Goal: Check status: Check status

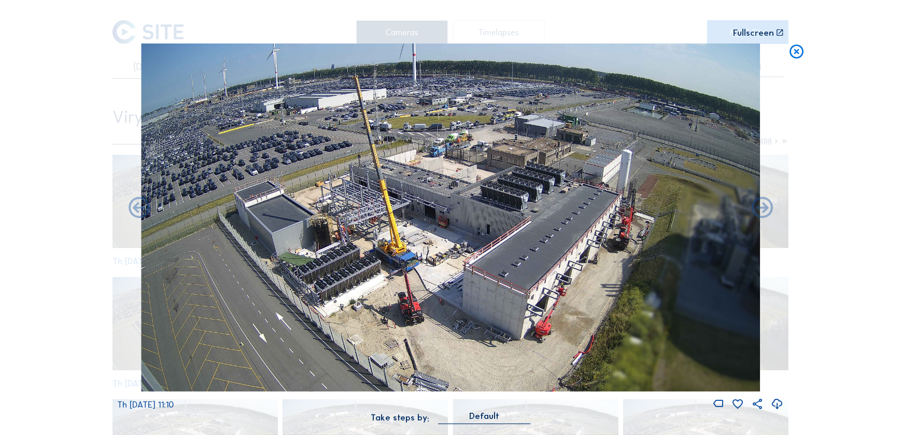
click at [789, 56] on icon at bounding box center [796, 53] width 17 height 18
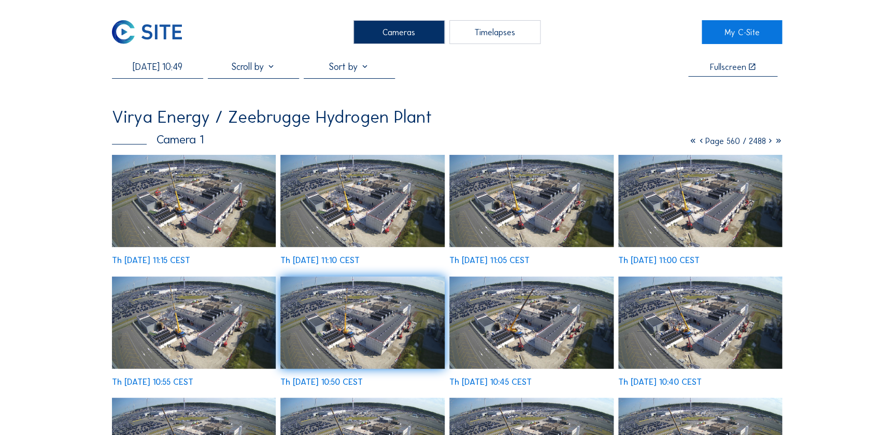
click at [164, 61] on input "[DATE] 10:49" at bounding box center [157, 66] width 91 height 11
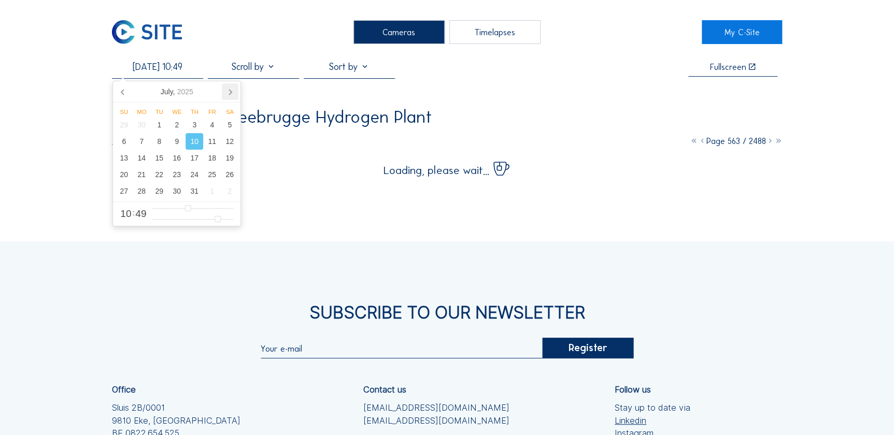
click at [226, 96] on icon at bounding box center [230, 91] width 17 height 17
click at [227, 96] on icon at bounding box center [230, 91] width 17 height 17
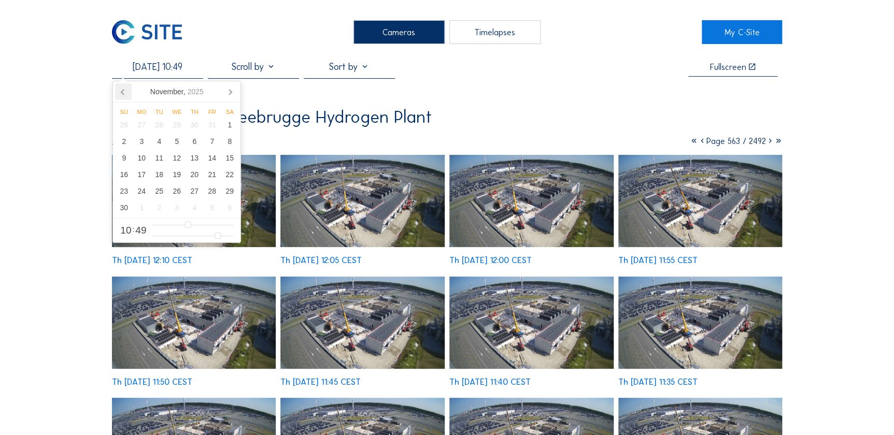
click at [125, 97] on icon at bounding box center [123, 91] width 17 height 17
click at [161, 125] on div "2" at bounding box center [159, 125] width 18 height 17
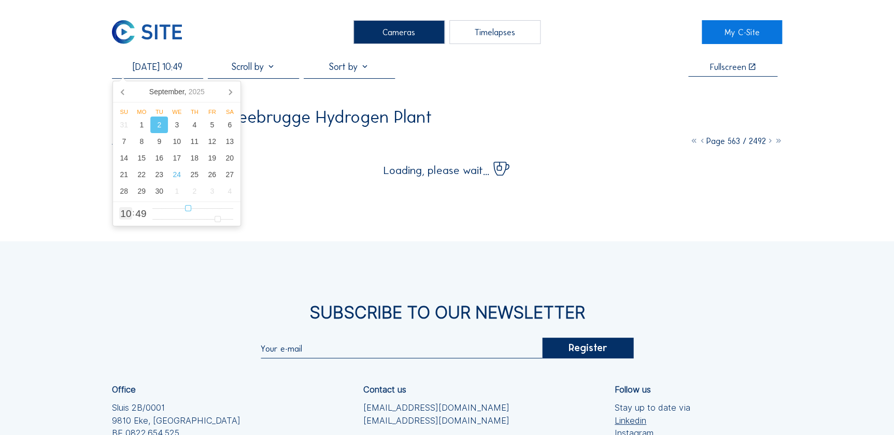
type input "[DATE] 09:49"
type input "9"
type input "[DATE] 08:49"
type input "8"
type input "[DATE] 07:49"
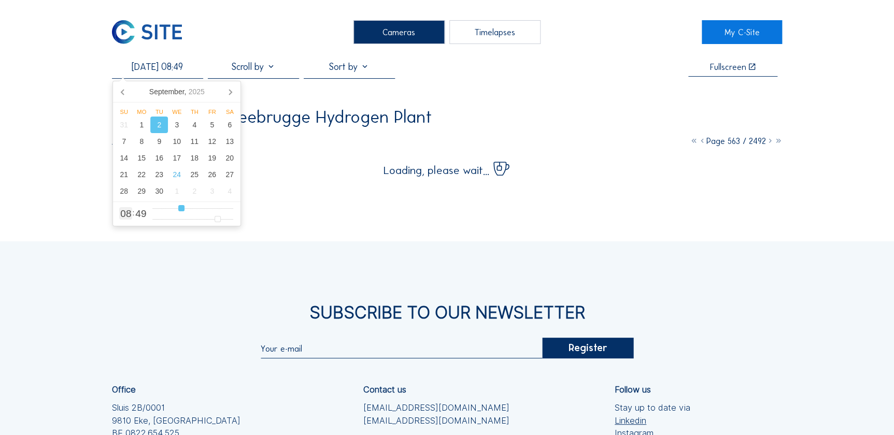
type input "7"
type input "[DATE] 06:49"
type input "6"
type input "[DATE] 07:49"
drag, startPoint x: 188, startPoint y: 206, endPoint x: 177, endPoint y: 209, distance: 11.8
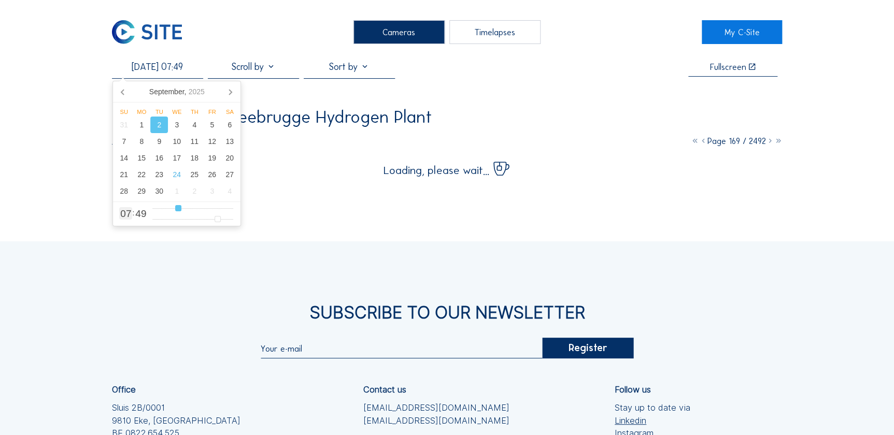
type input "7"
click at [177, 209] on input "range" at bounding box center [192, 208] width 81 height 9
type input "[DATE] 07:32"
type input "32"
type input "[DATE] 07:31"
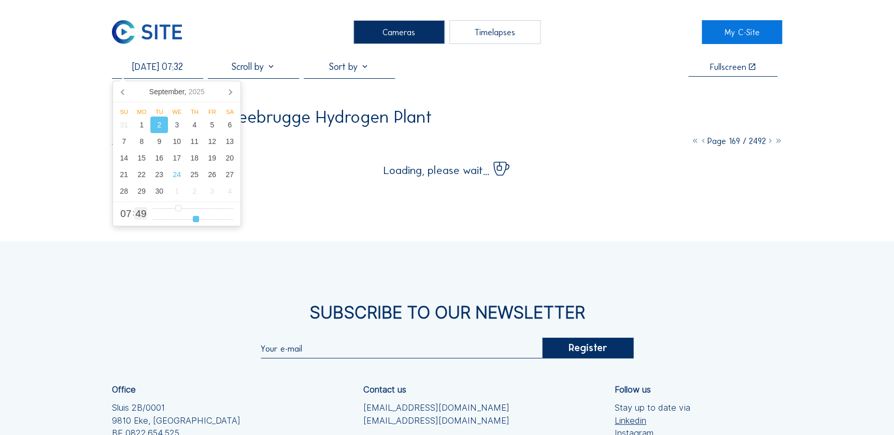
type input "31"
type input "[DATE] 07:30"
type input "30"
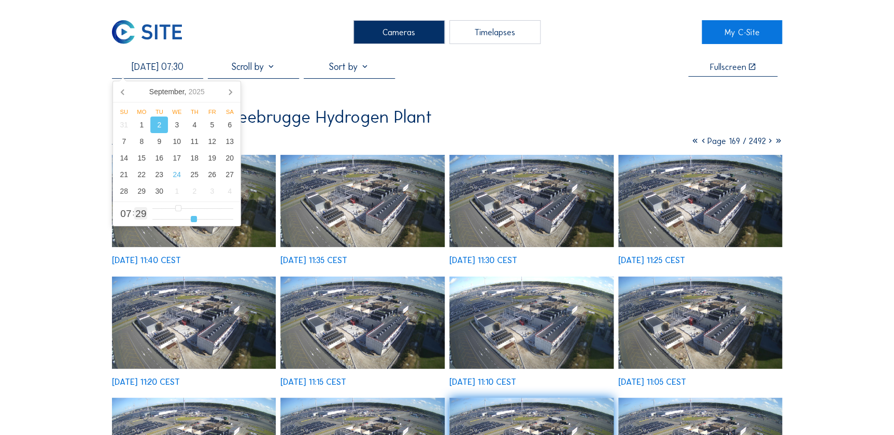
type input "[DATE] 07:29"
type input "29"
type input "[DATE] 07:28"
drag, startPoint x: 195, startPoint y: 216, endPoint x: 190, endPoint y: 218, distance: 5.6
type input "28"
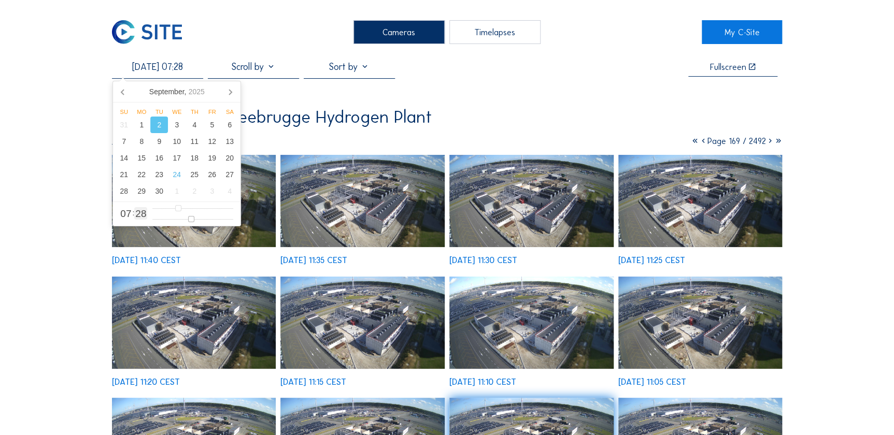
click at [190, 218] on input "range" at bounding box center [192, 219] width 81 height 9
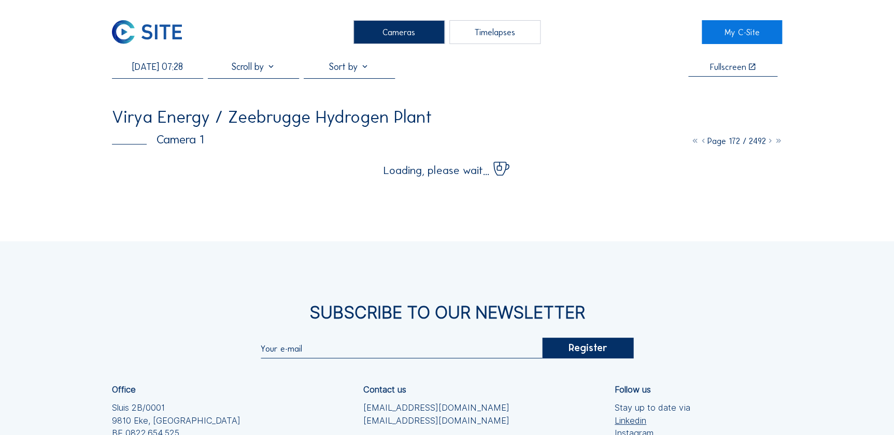
click at [561, 68] on div "[DATE] 07:28 Fullscreen" at bounding box center [447, 69] width 671 height 17
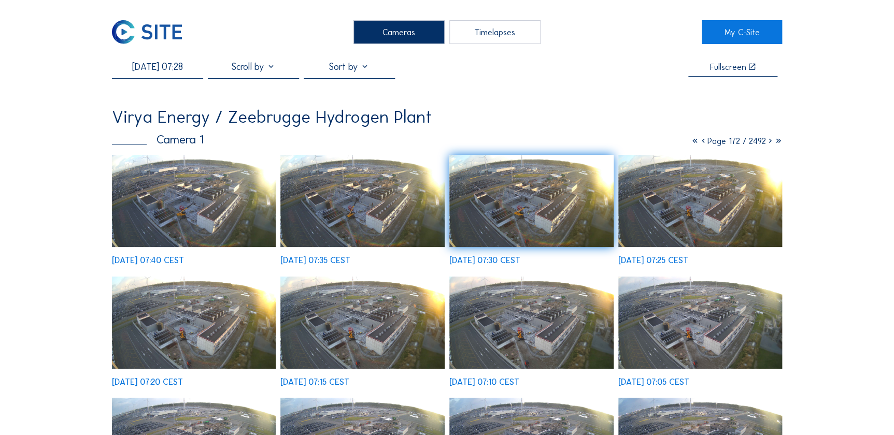
click at [529, 288] on img at bounding box center [531, 323] width 164 height 92
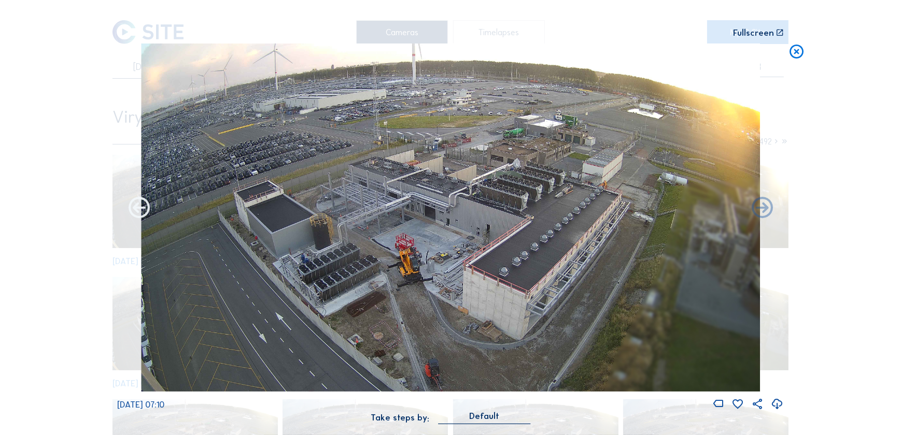
click at [134, 204] on icon at bounding box center [138, 208] width 25 height 25
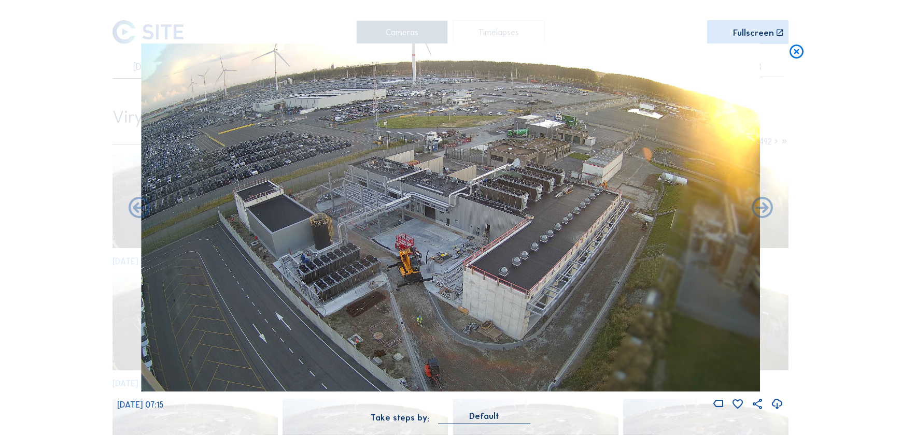
click at [134, 204] on icon at bounding box center [138, 208] width 25 height 25
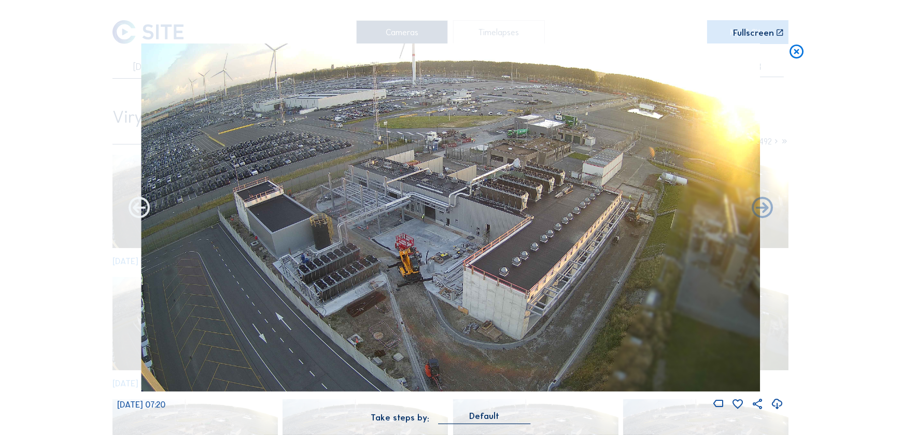
click at [147, 206] on icon at bounding box center [138, 208] width 25 height 25
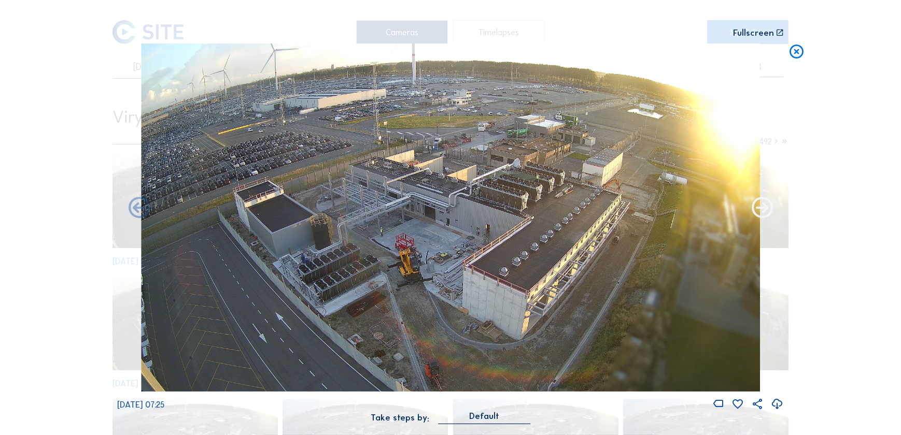
click at [754, 213] on icon at bounding box center [762, 208] width 25 height 25
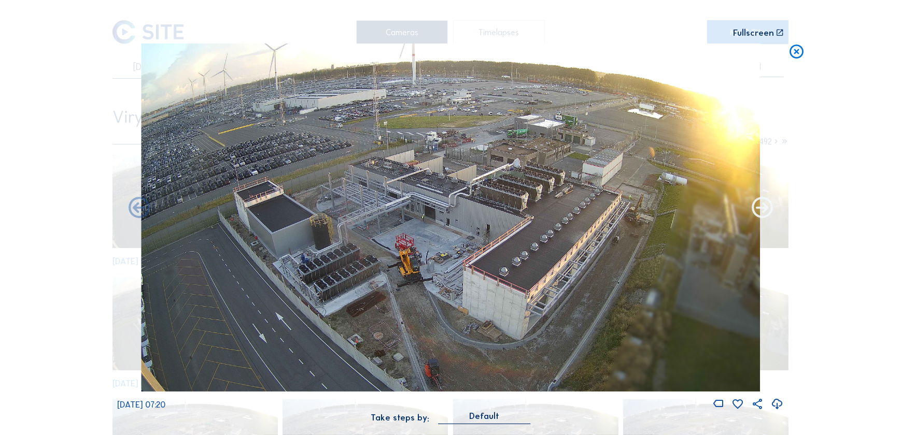
click at [758, 213] on icon at bounding box center [762, 208] width 25 height 25
click at [768, 207] on icon at bounding box center [762, 208] width 25 height 25
click at [766, 215] on icon at bounding box center [762, 208] width 25 height 25
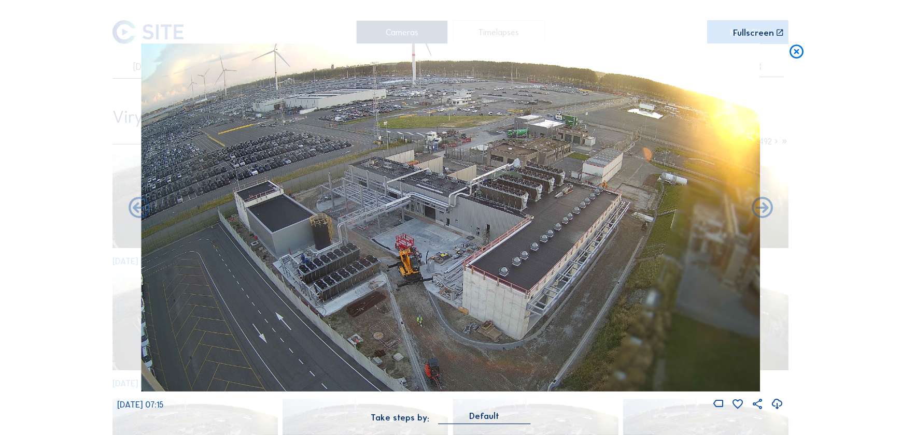
click at [766, 215] on icon at bounding box center [762, 208] width 25 height 25
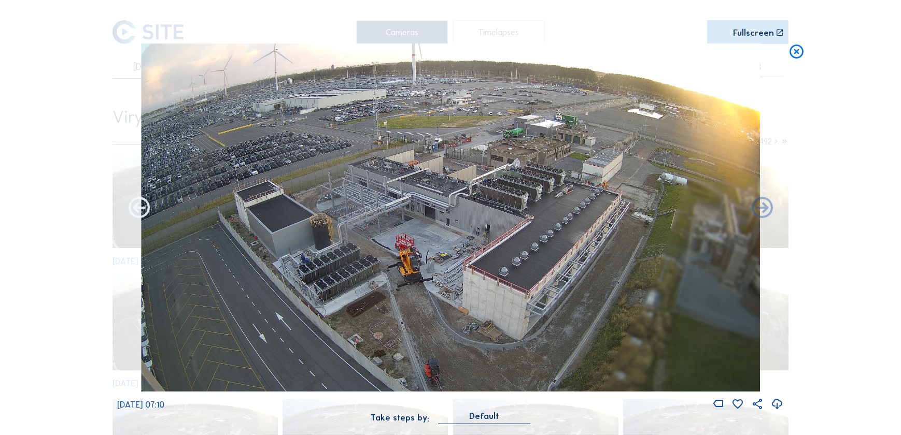
click at [138, 208] on icon at bounding box center [138, 208] width 25 height 25
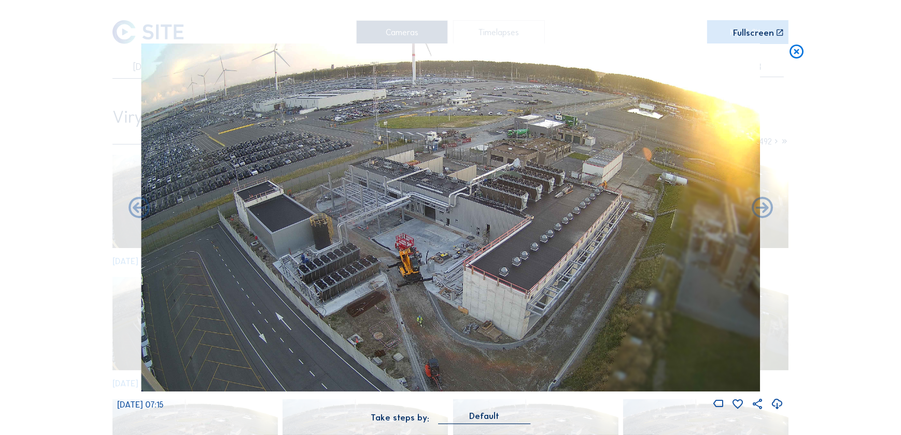
click at [138, 208] on icon at bounding box center [138, 208] width 25 height 25
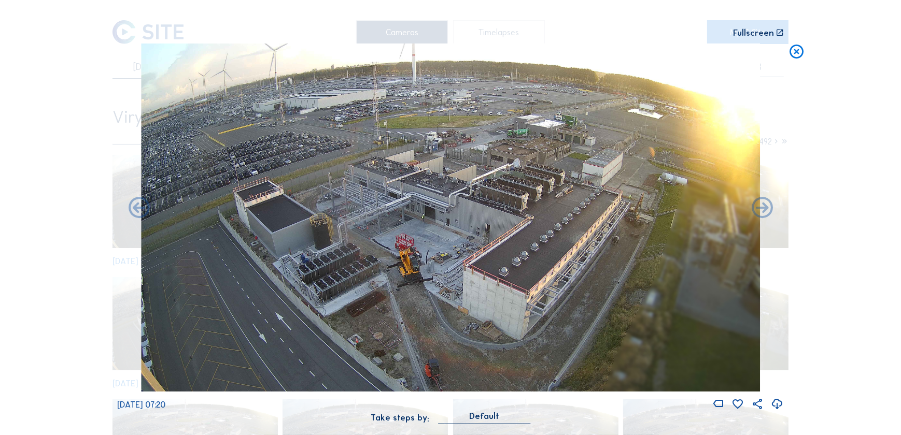
click at [138, 208] on icon at bounding box center [138, 208] width 25 height 25
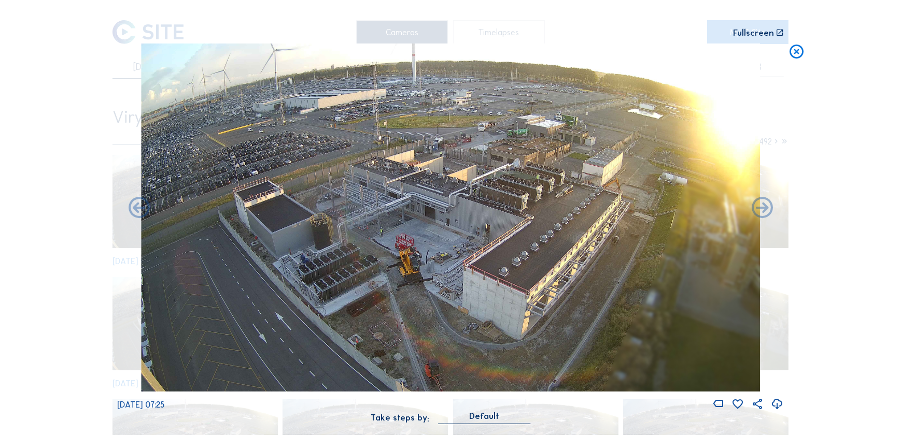
click at [138, 208] on icon at bounding box center [138, 208] width 25 height 25
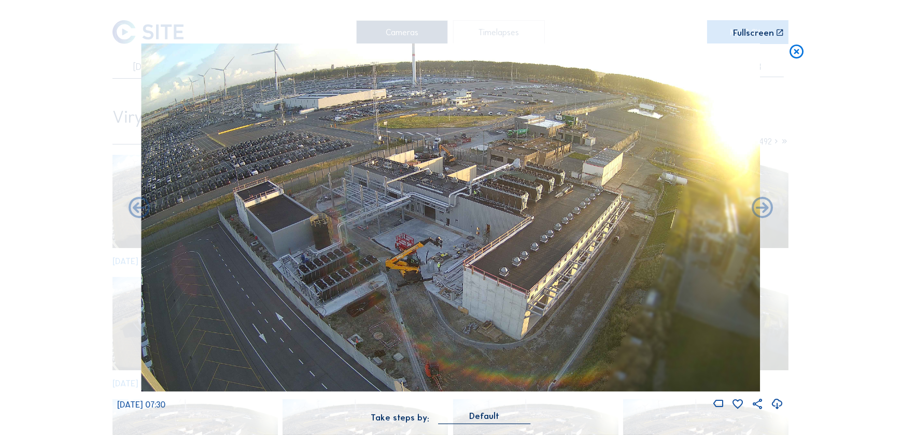
click at [138, 208] on icon at bounding box center [138, 208] width 25 height 25
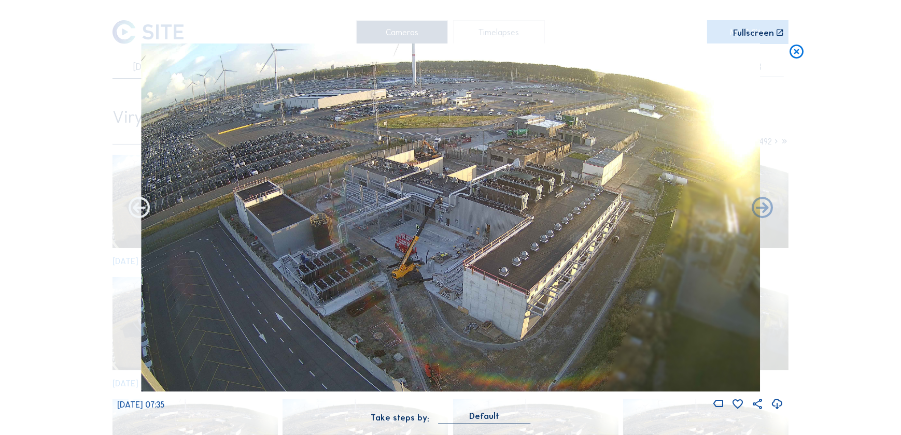
click at [138, 208] on icon at bounding box center [138, 208] width 25 height 25
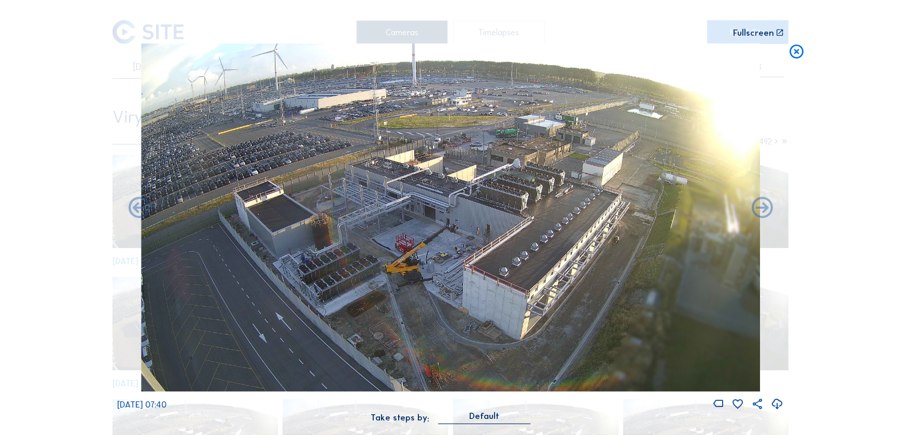
click at [138, 208] on icon at bounding box center [138, 208] width 25 height 25
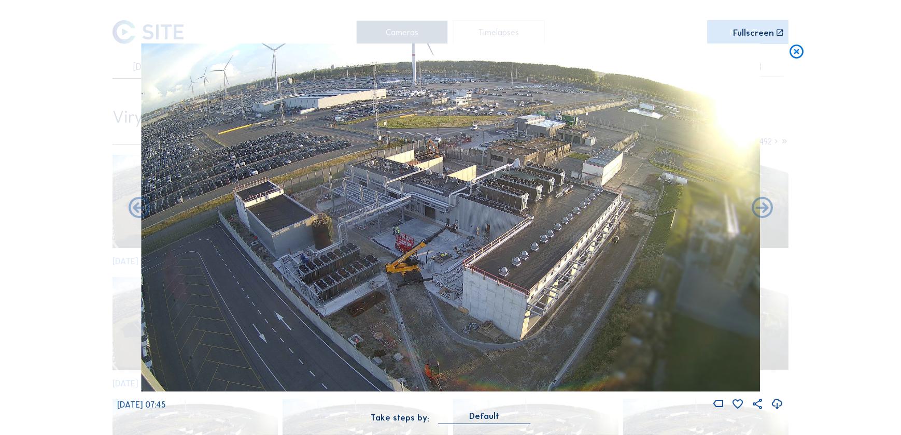
click at [138, 208] on icon at bounding box center [138, 208] width 25 height 25
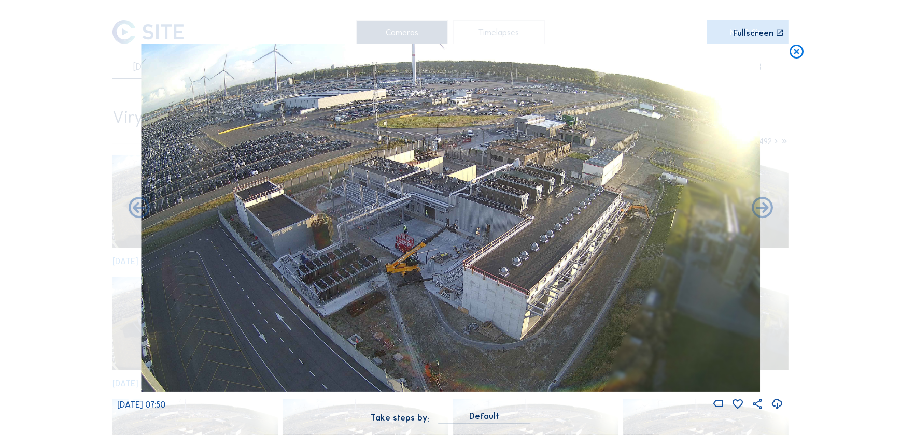
click at [138, 208] on icon at bounding box center [138, 208] width 25 height 25
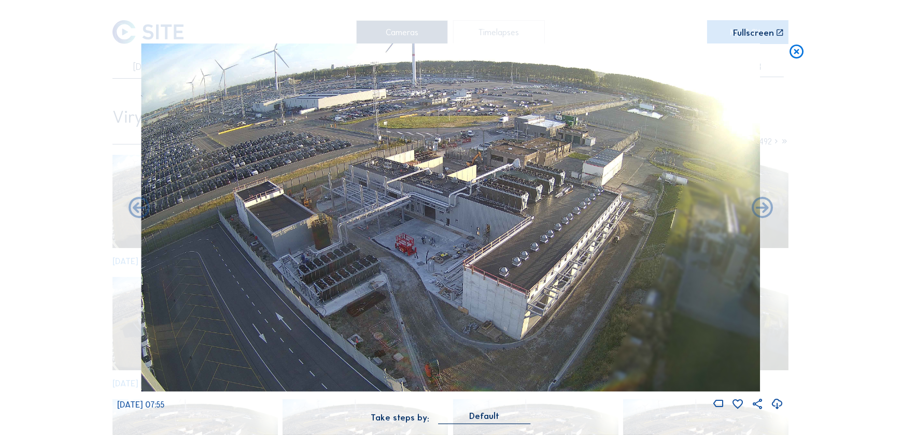
click at [138, 208] on icon at bounding box center [138, 208] width 25 height 25
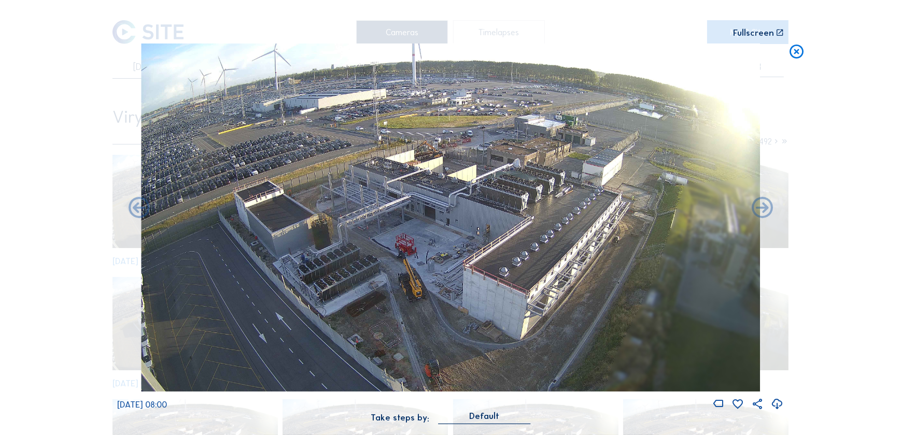
click at [138, 208] on icon at bounding box center [138, 208] width 25 height 25
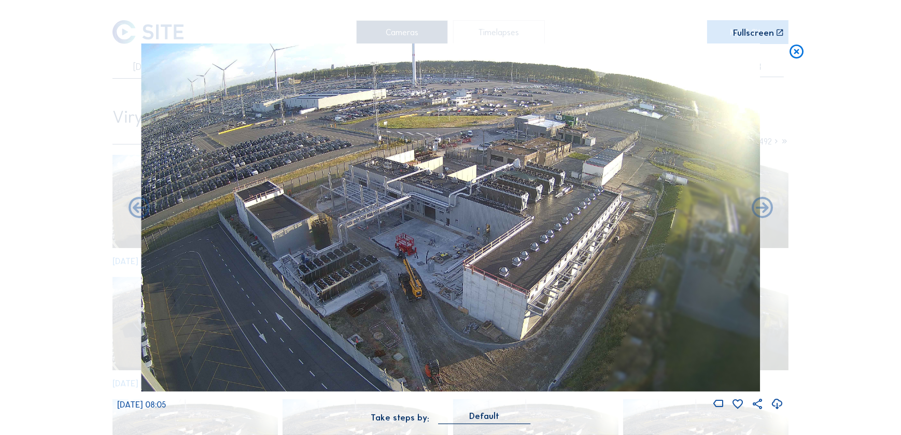
click at [138, 208] on icon at bounding box center [138, 208] width 25 height 25
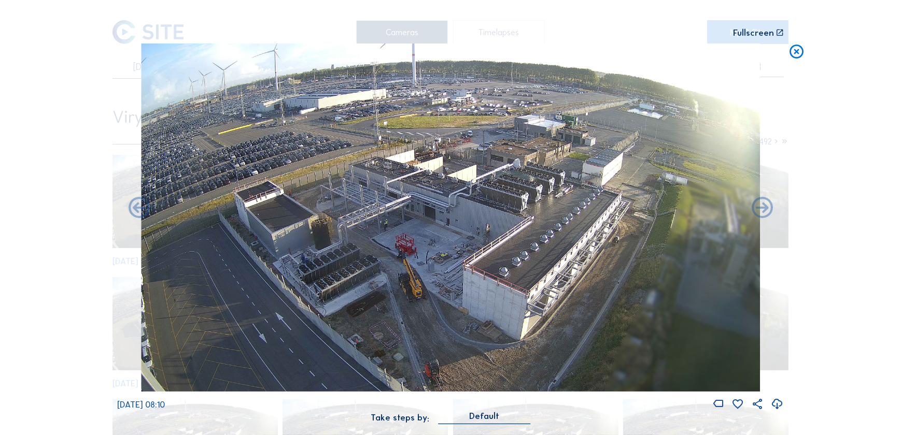
click at [138, 208] on icon at bounding box center [138, 208] width 25 height 25
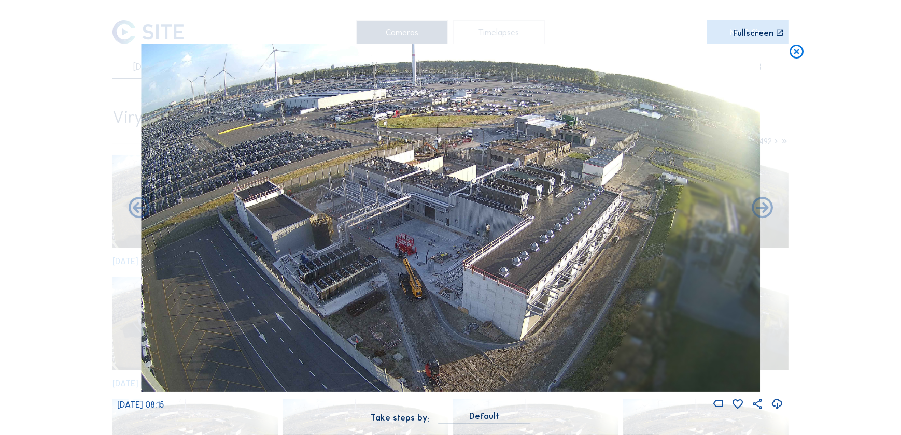
click at [138, 208] on icon at bounding box center [138, 208] width 25 height 25
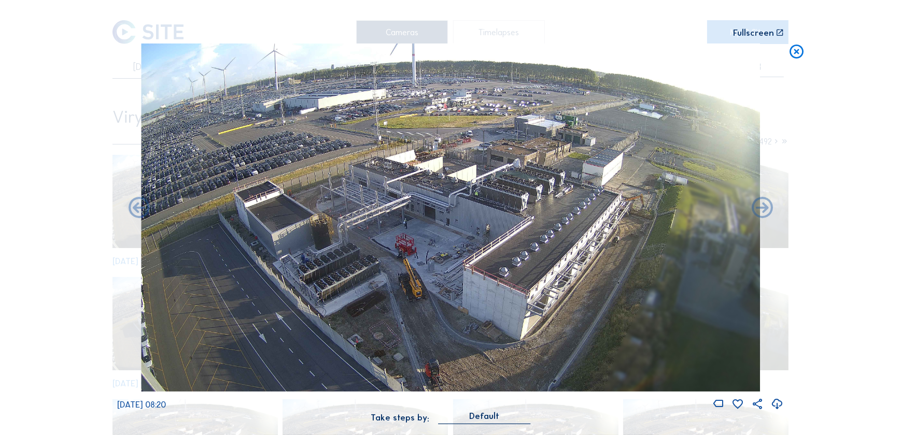
click at [138, 208] on icon at bounding box center [138, 208] width 25 height 25
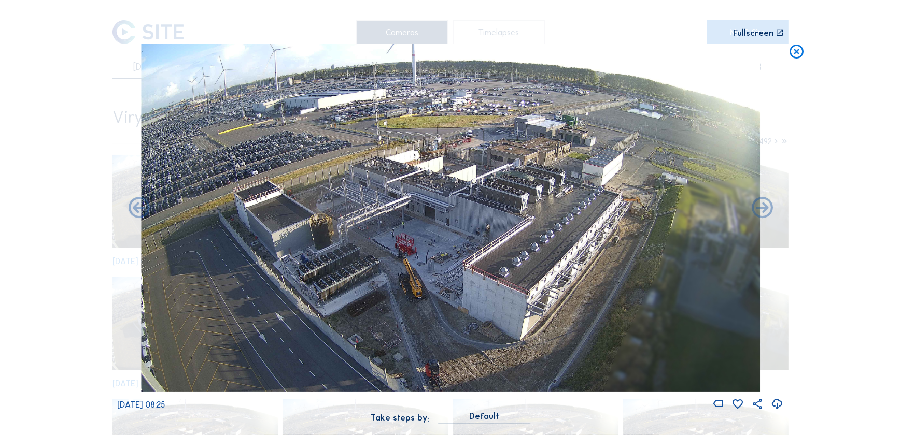
click at [138, 208] on icon at bounding box center [138, 208] width 25 height 25
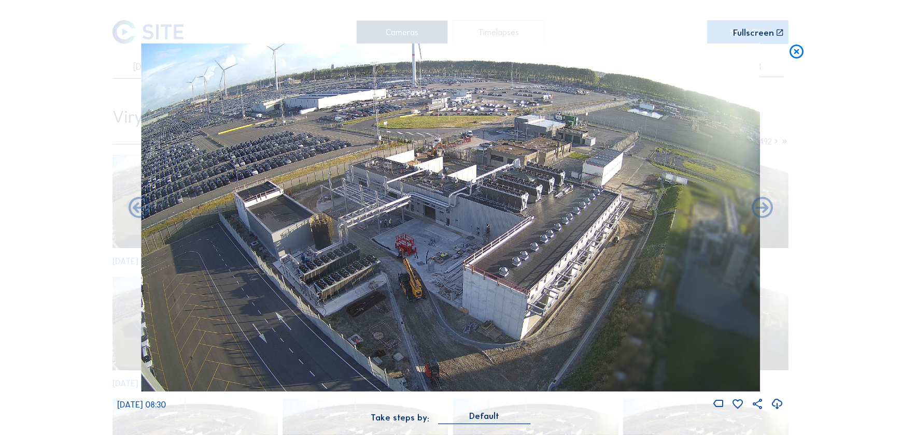
click at [138, 208] on icon at bounding box center [138, 208] width 25 height 25
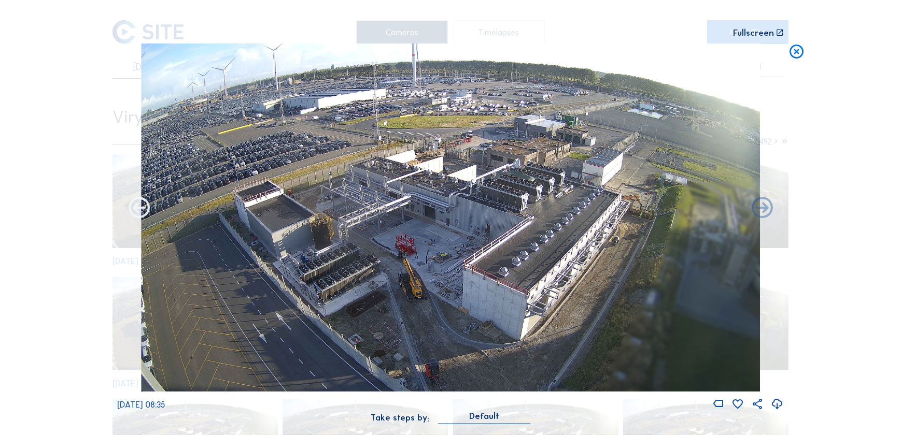
click at [138, 210] on icon at bounding box center [138, 208] width 25 height 25
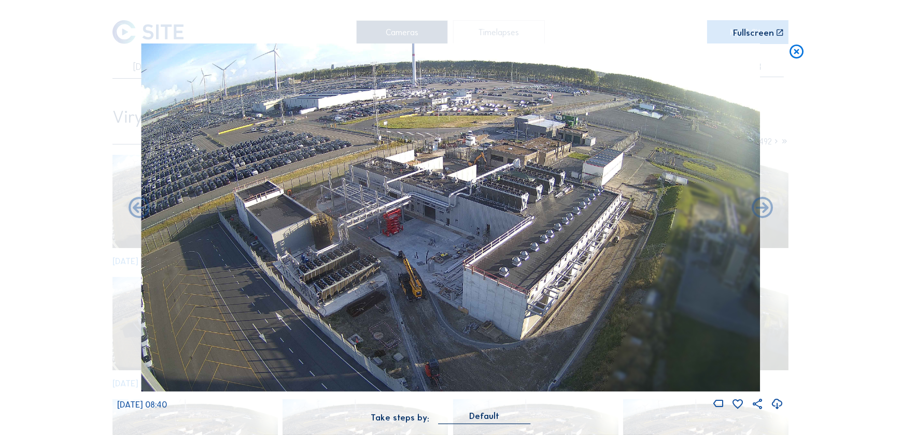
click at [138, 210] on icon at bounding box center [138, 208] width 25 height 25
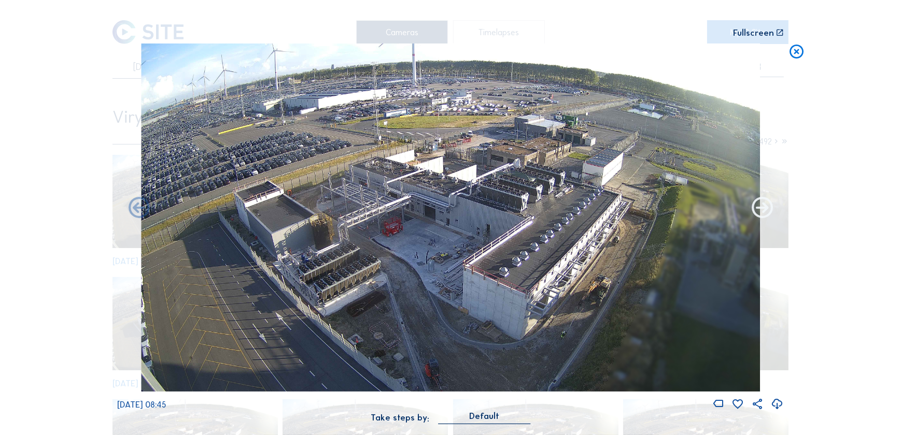
click at [758, 209] on icon at bounding box center [762, 208] width 25 height 25
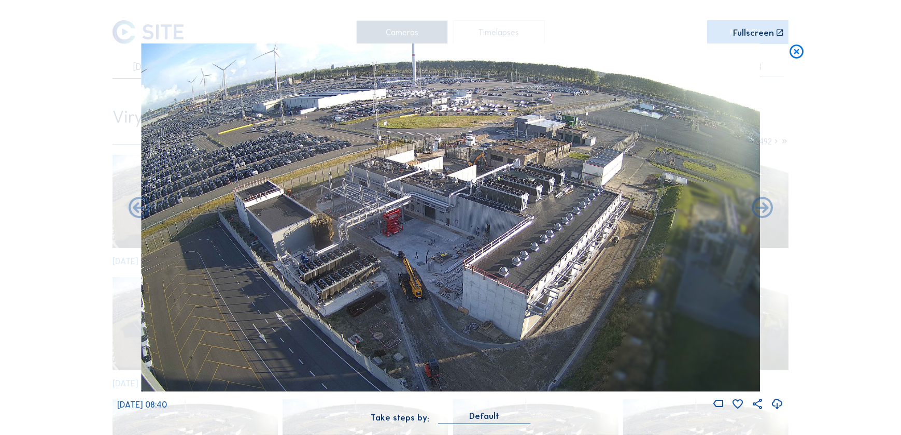
click at [758, 209] on icon at bounding box center [762, 208] width 25 height 25
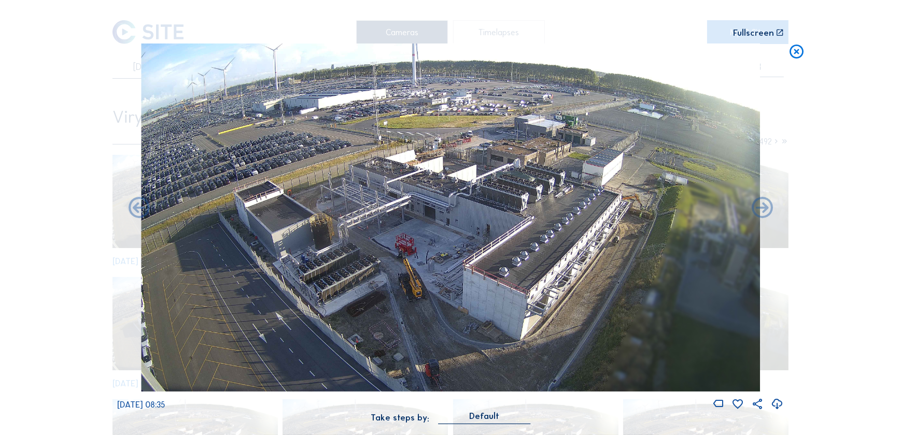
click at [152, 208] on img at bounding box center [450, 218] width 619 height 348
click at [149, 215] on icon at bounding box center [138, 208] width 25 height 25
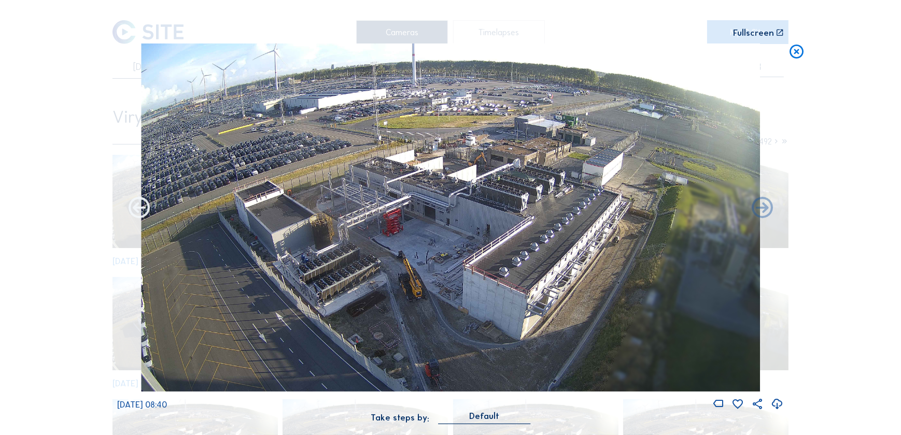
click at [148, 215] on icon at bounding box center [138, 208] width 25 height 25
click at [138, 211] on icon at bounding box center [138, 208] width 25 height 25
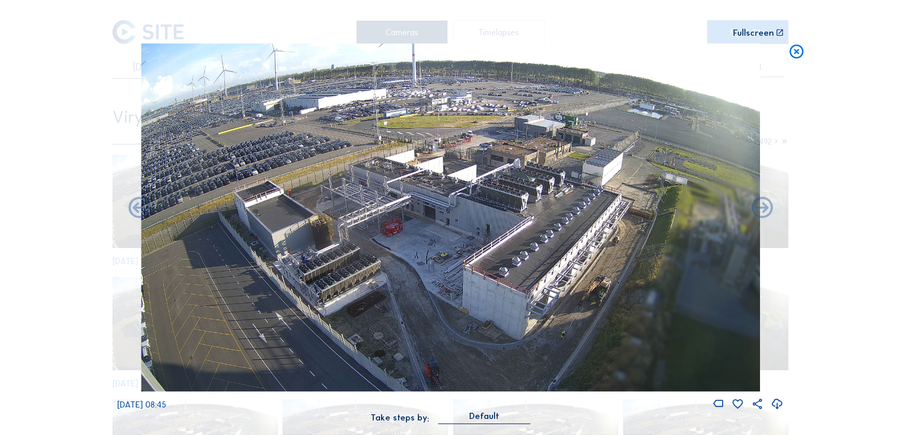
click at [138, 211] on icon at bounding box center [138, 208] width 25 height 25
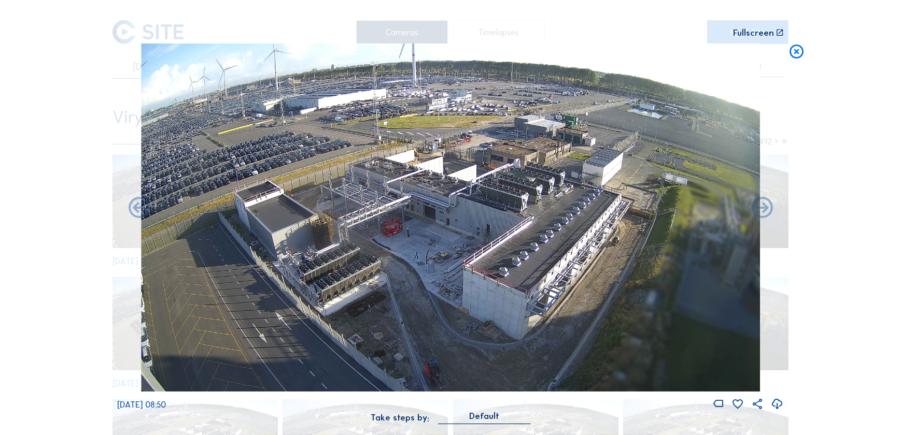
click at [138, 211] on icon at bounding box center [138, 208] width 25 height 25
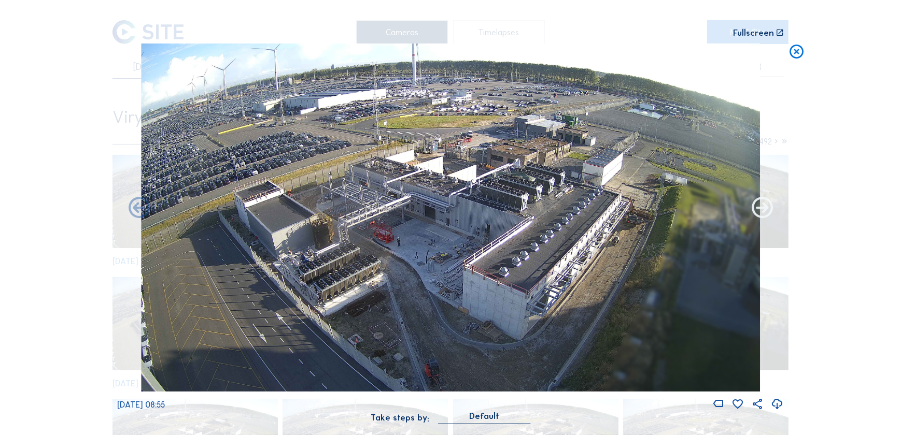
click at [769, 210] on icon at bounding box center [762, 208] width 25 height 25
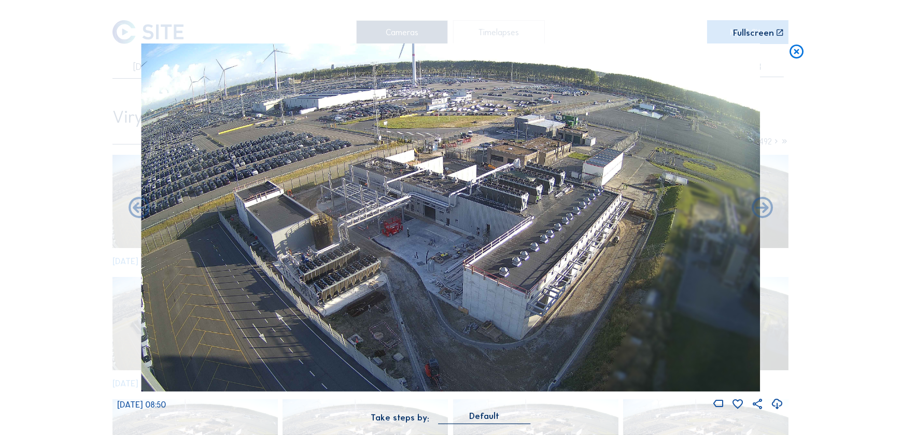
click at [769, 210] on icon at bounding box center [762, 208] width 25 height 25
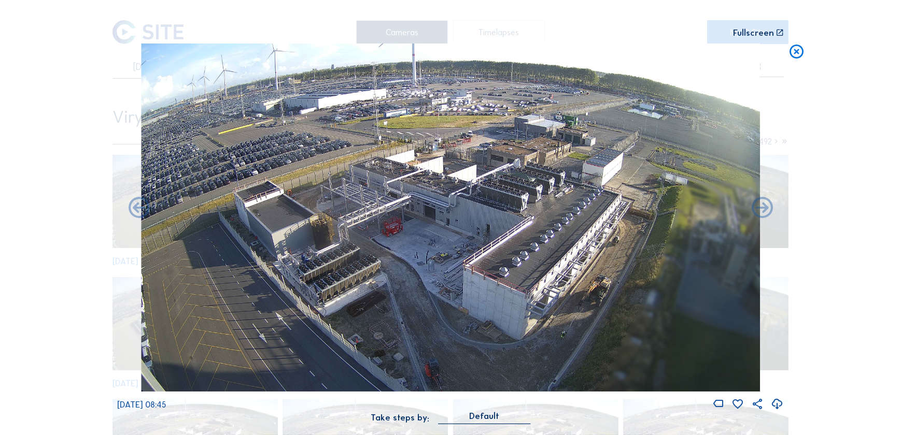
click at [769, 210] on icon at bounding box center [762, 208] width 25 height 25
